Goal: Task Accomplishment & Management: Manage account settings

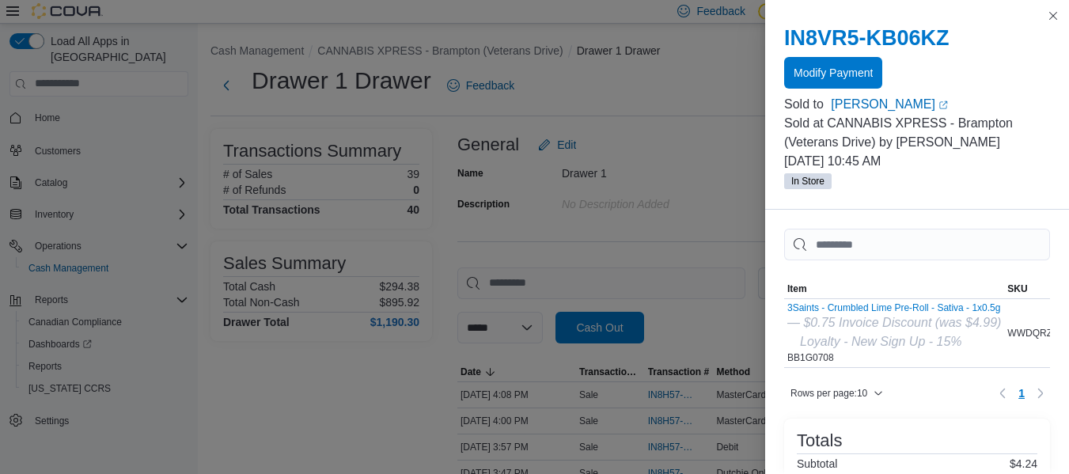
scroll to position [974, 0]
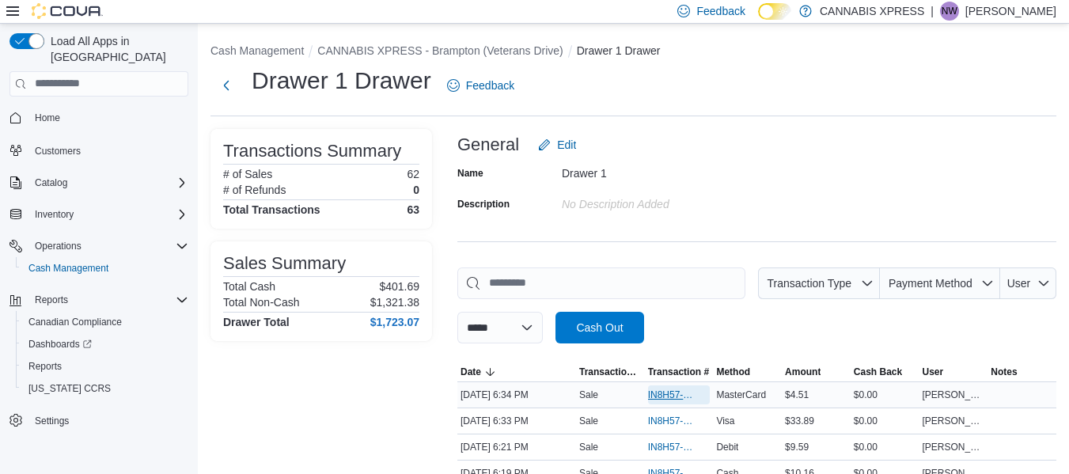
click at [659, 390] on span "IN8H57-774266" at bounding box center [671, 394] width 47 height 13
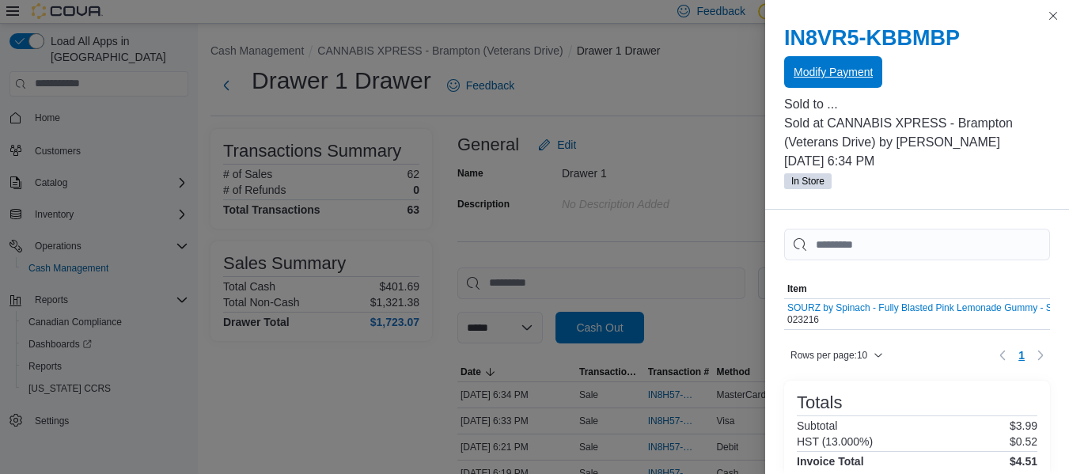
click at [829, 73] on span "Modify Payment" at bounding box center [832, 72] width 79 height 16
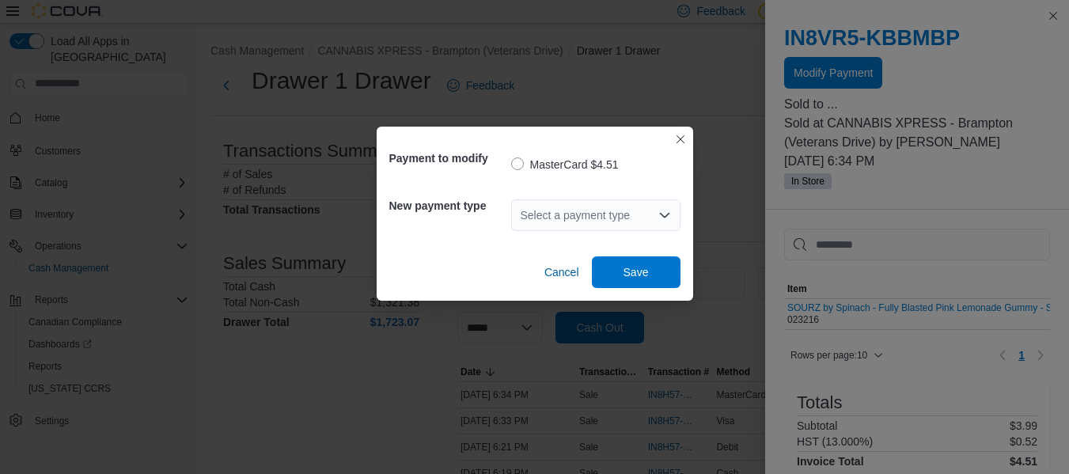
click at [602, 209] on div "Select a payment type" at bounding box center [595, 215] width 169 height 32
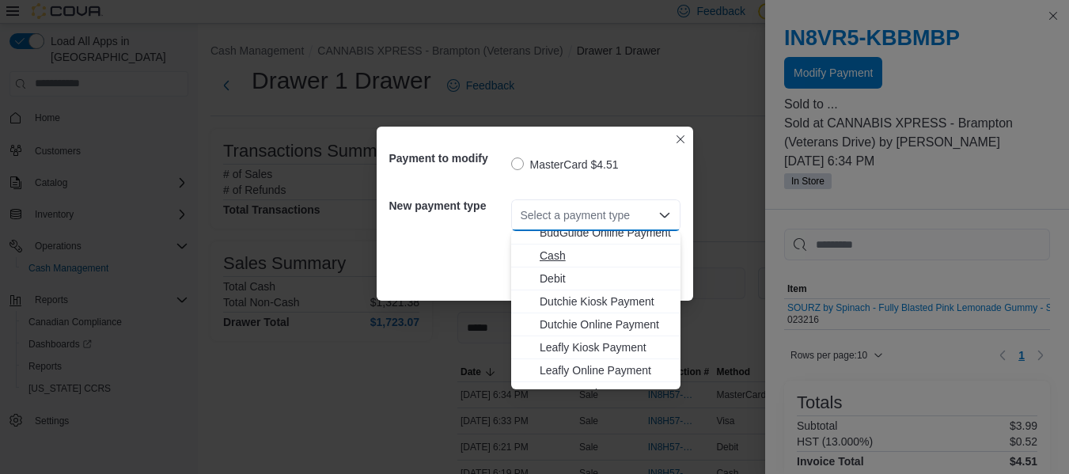
scroll to position [56, 0]
click at [593, 275] on span "Debit" at bounding box center [604, 278] width 131 height 16
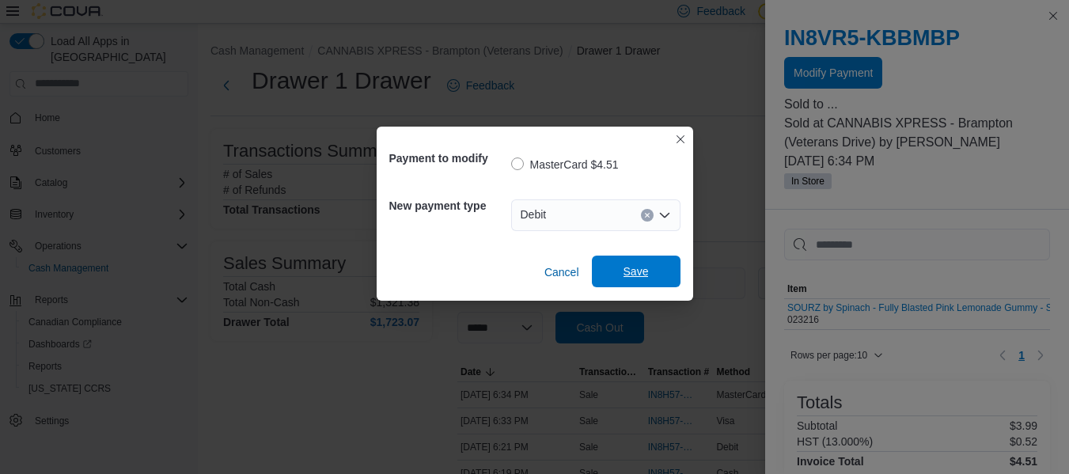
click at [638, 268] on span "Save" at bounding box center [635, 271] width 25 height 16
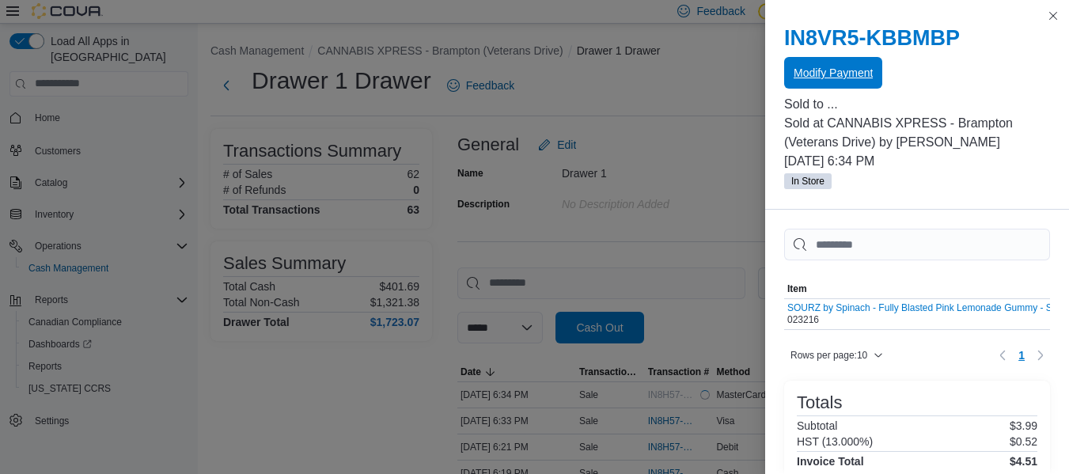
scroll to position [0, 0]
click at [1048, 9] on button "Close this dialog" at bounding box center [1052, 15] width 19 height 19
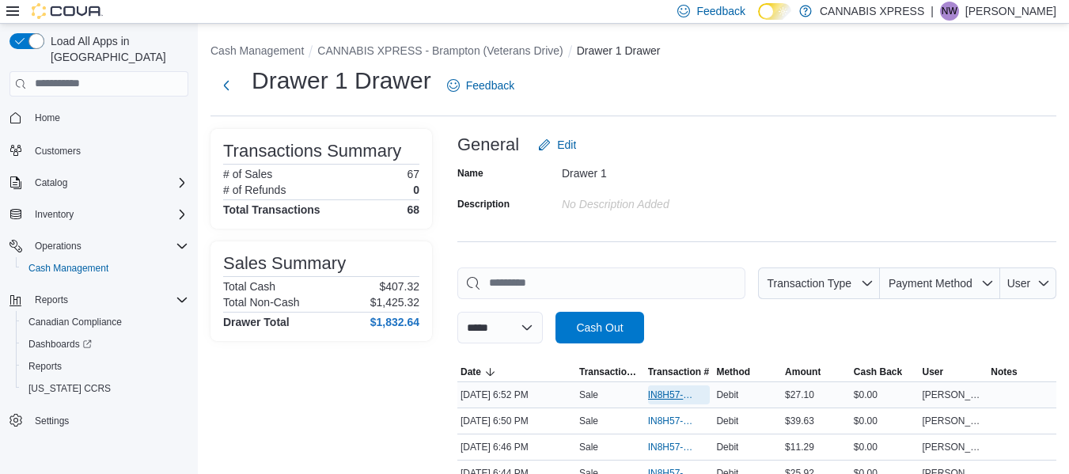
click at [671, 389] on span "IN8H57-774294" at bounding box center [671, 394] width 47 height 13
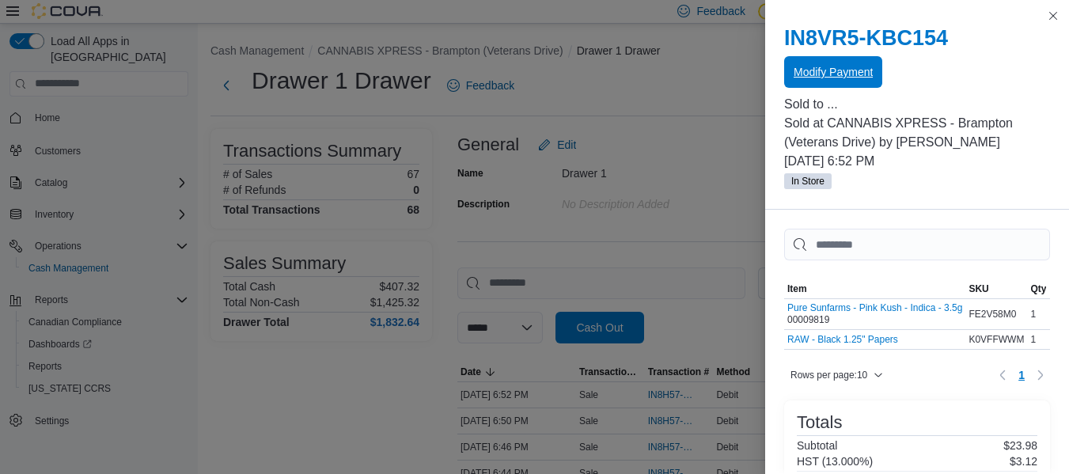
click at [814, 70] on span "Modify Payment" at bounding box center [832, 72] width 79 height 16
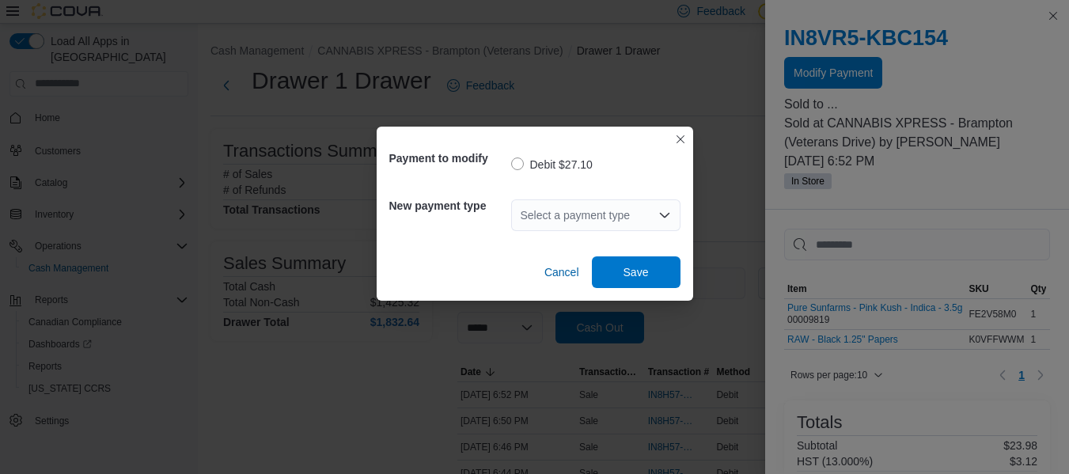
click at [627, 212] on div "Select a payment type" at bounding box center [595, 215] width 169 height 32
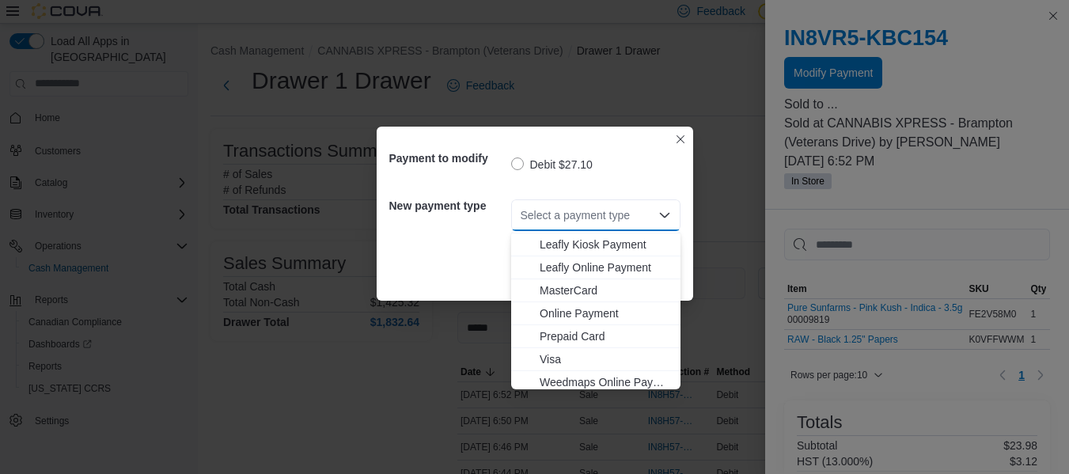
scroll to position [160, 0]
click at [568, 361] on span "Visa" at bounding box center [604, 358] width 131 height 16
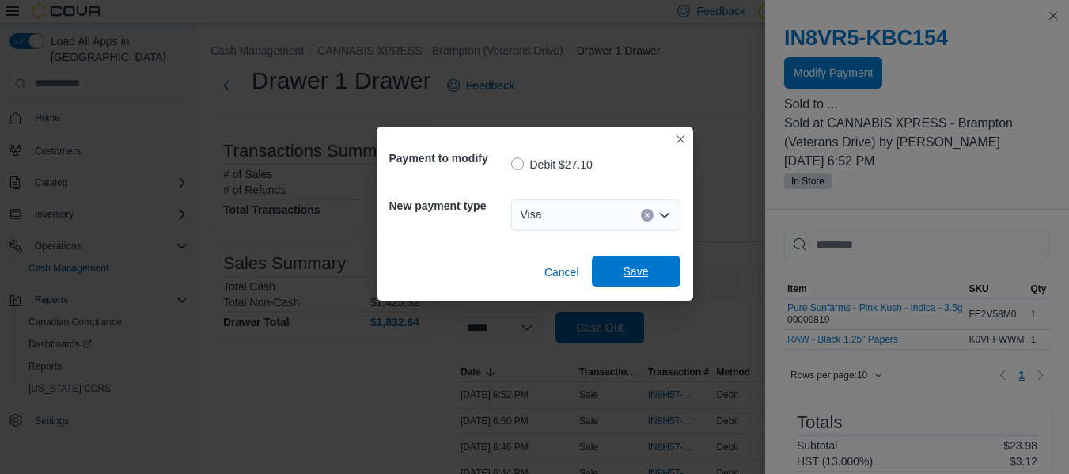
click at [610, 278] on span "Save" at bounding box center [636, 271] width 70 height 32
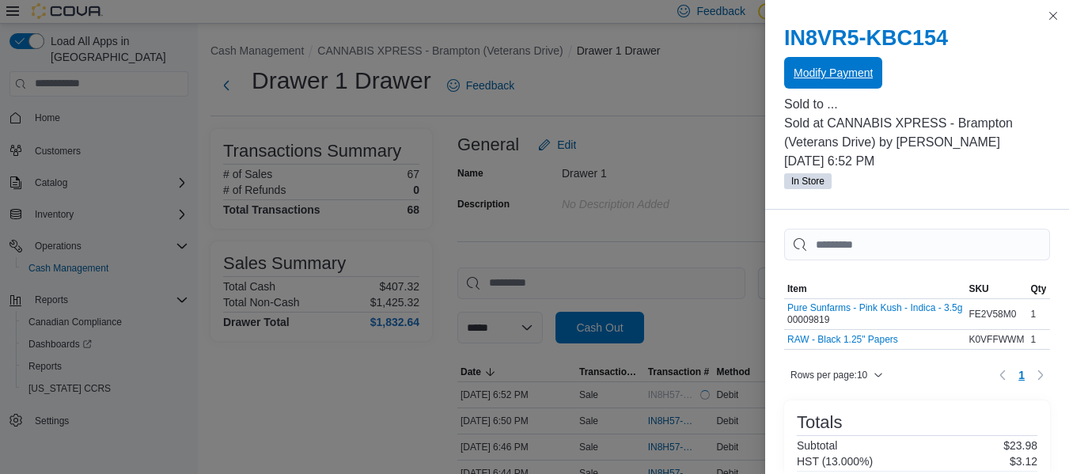
scroll to position [0, 0]
